Goal: Task Accomplishment & Management: Manage account settings

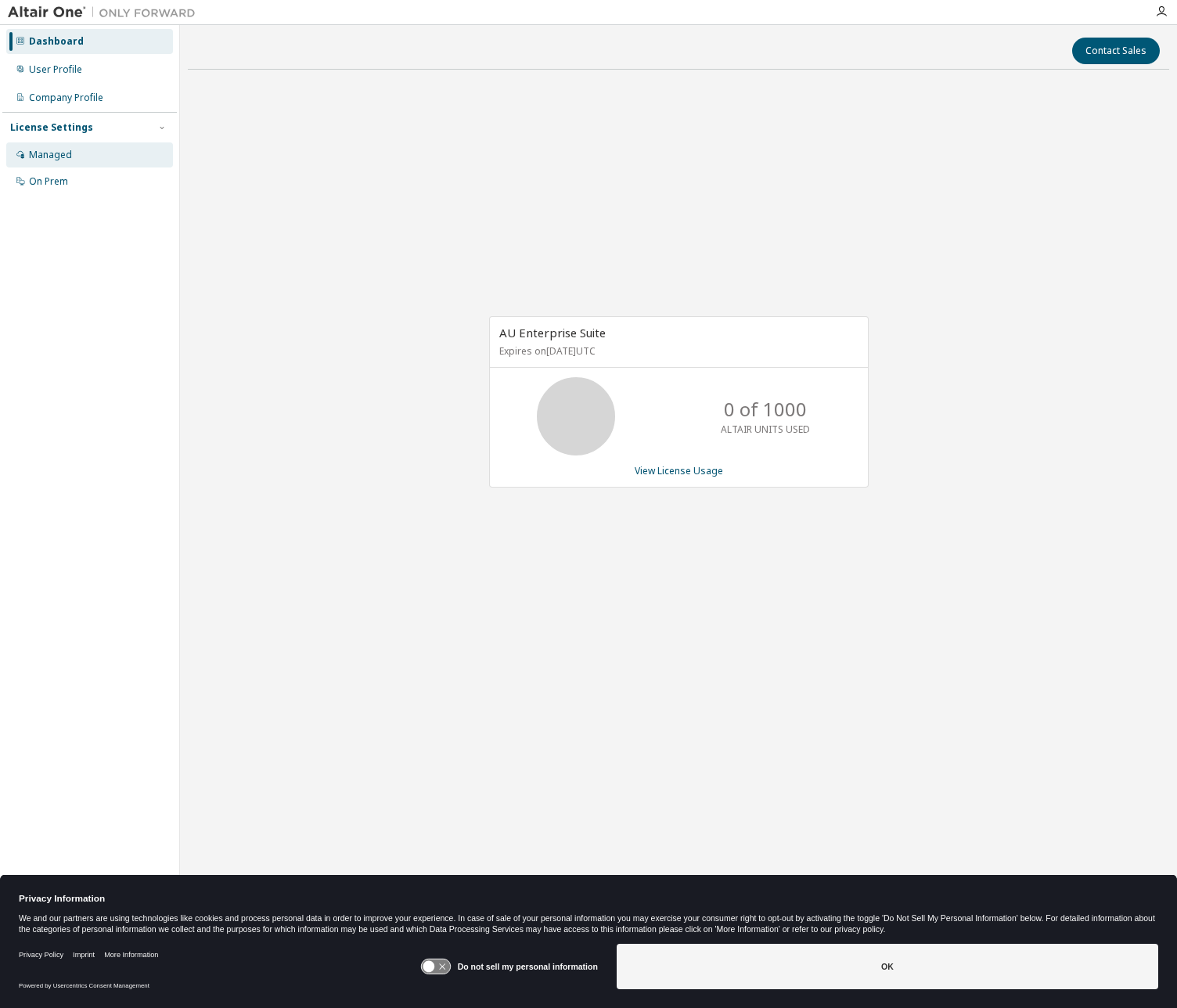
click at [57, 151] on div "Managed" at bounding box center [50, 155] width 43 height 13
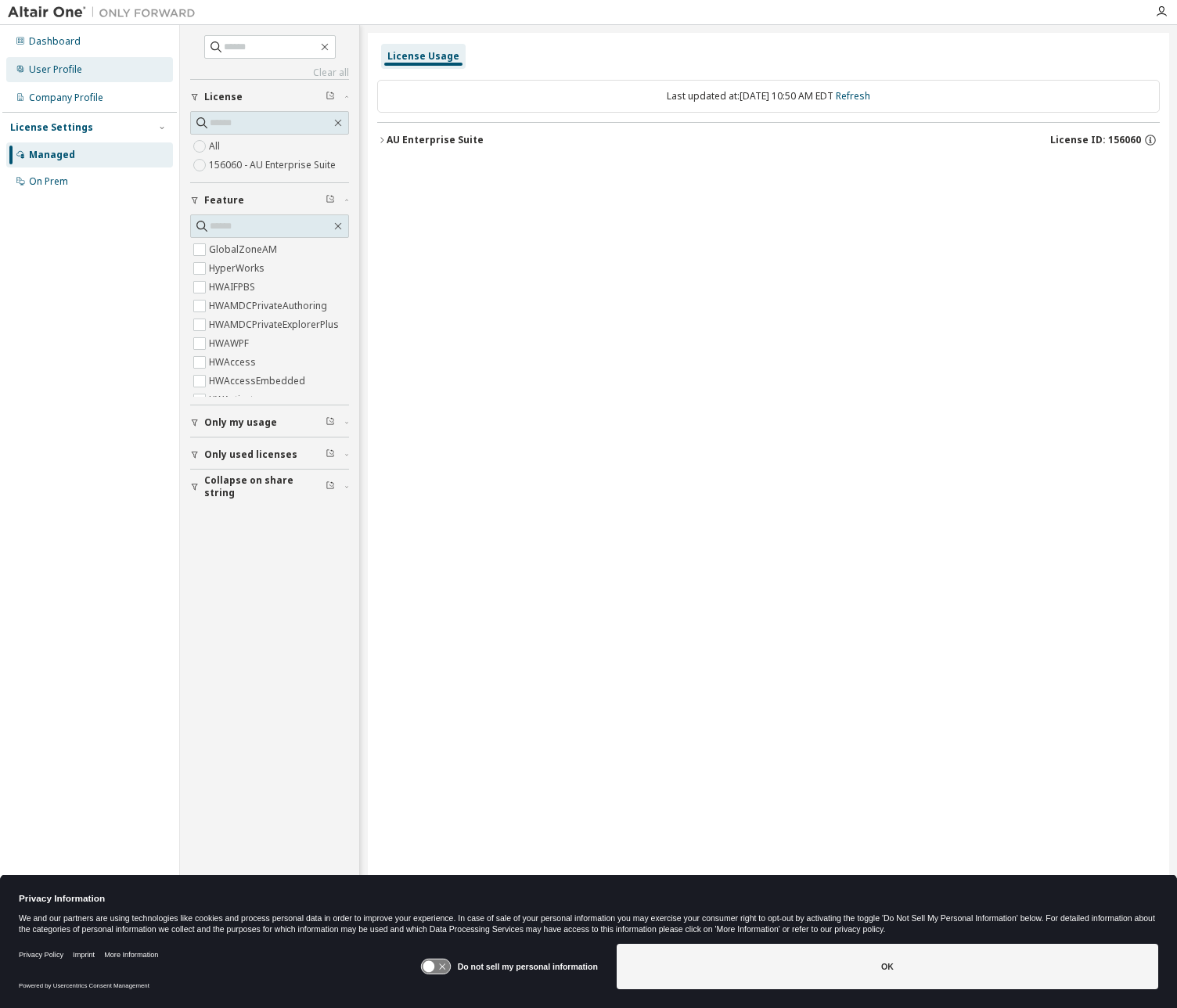
click at [47, 75] on div "User Profile" at bounding box center [56, 70] width 53 height 13
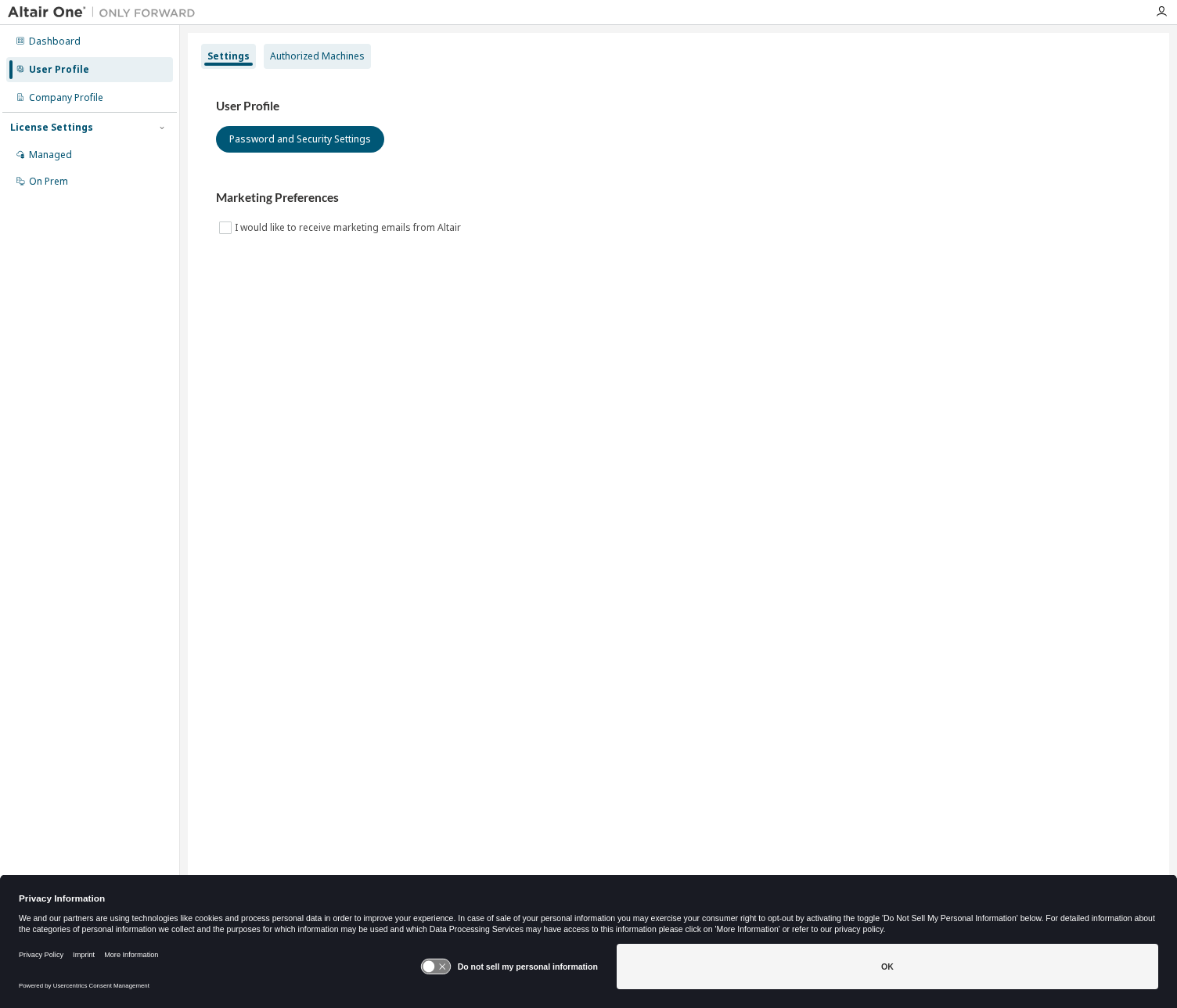
click at [306, 51] on div "Authorized Machines" at bounding box center [317, 57] width 95 height 13
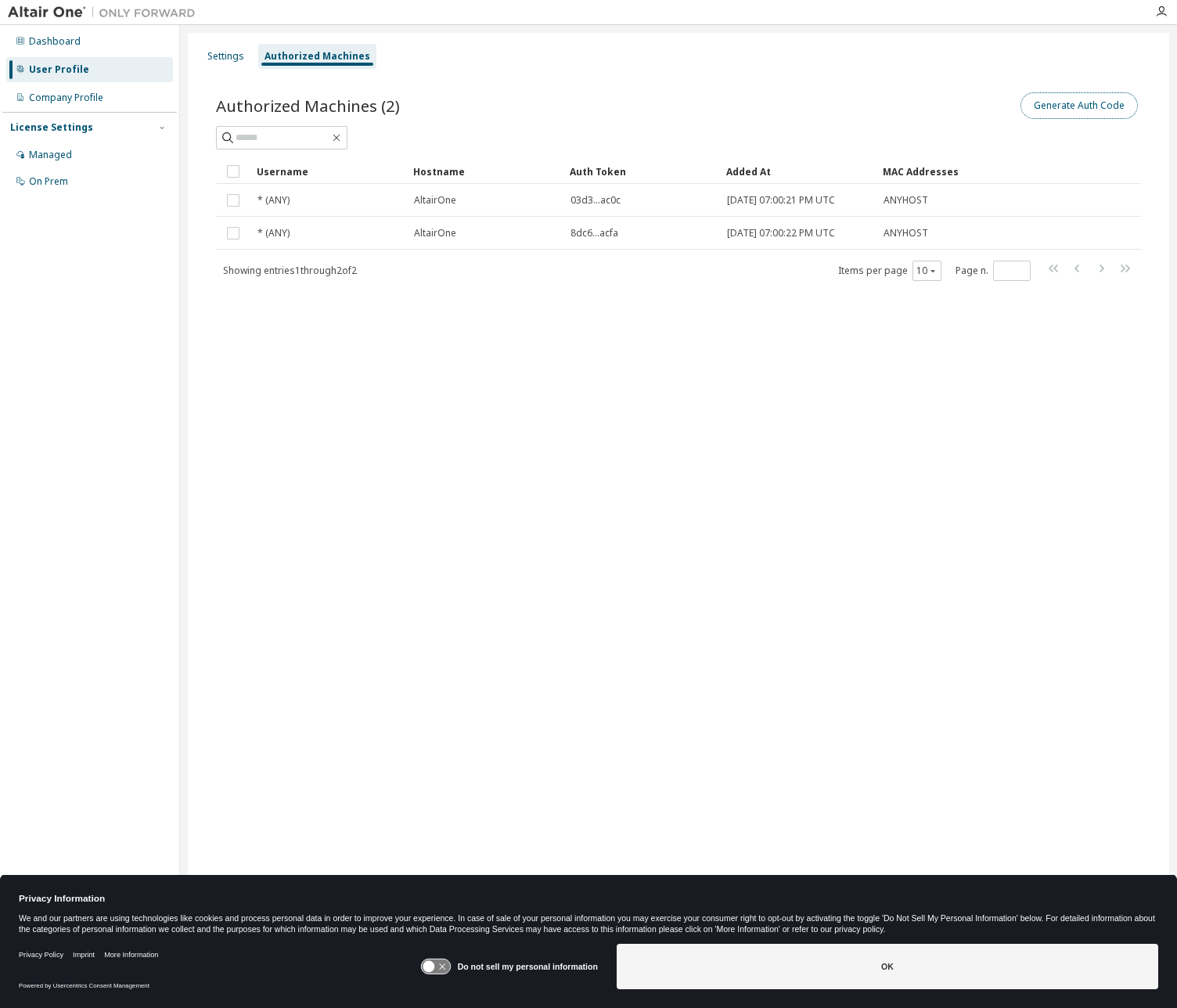
click at [1088, 111] on button "Generate Auth Code" at bounding box center [1079, 106] width 117 height 27
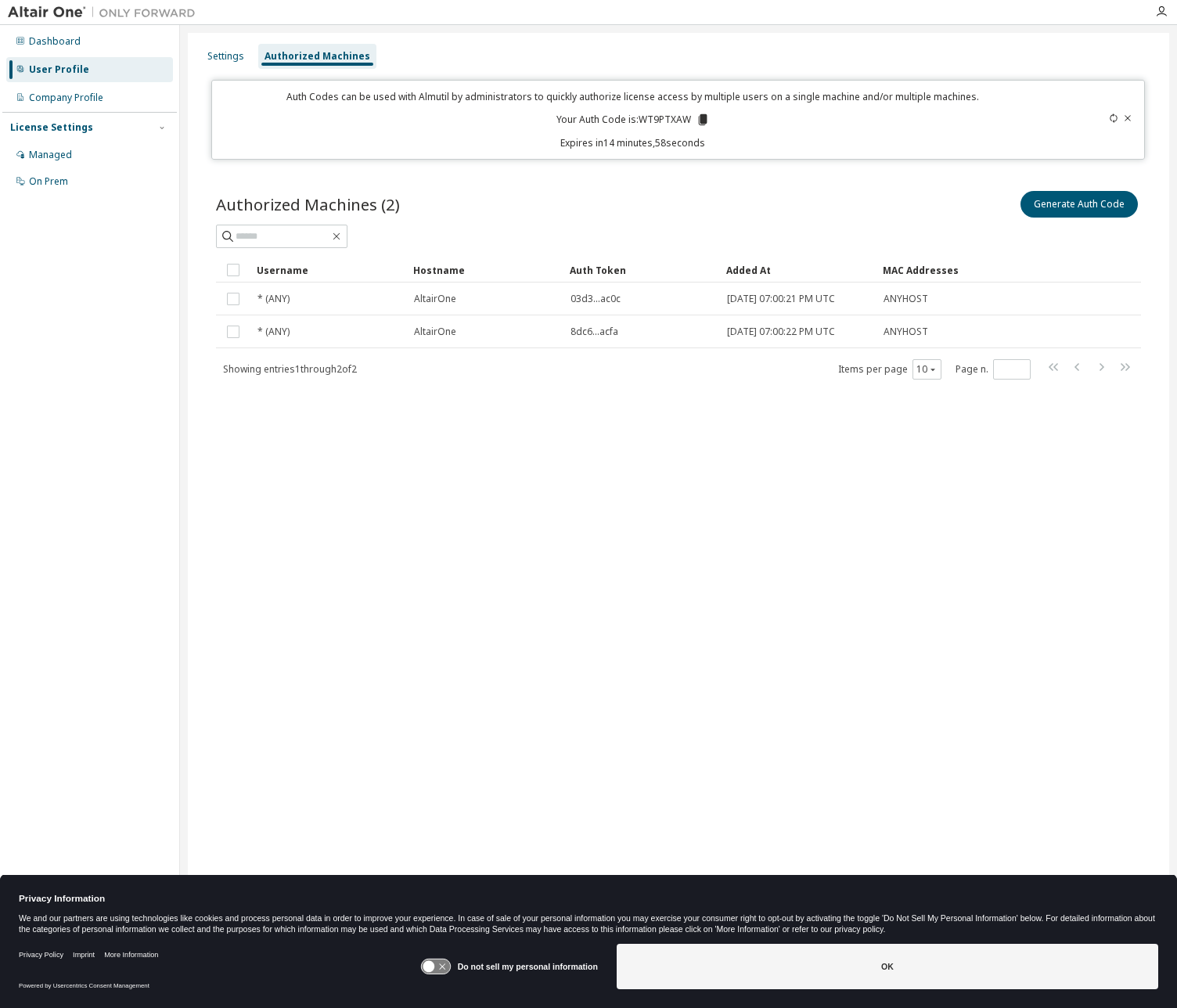
click at [704, 116] on icon at bounding box center [702, 119] width 9 height 11
